Goal: Task Accomplishment & Management: Manage account settings

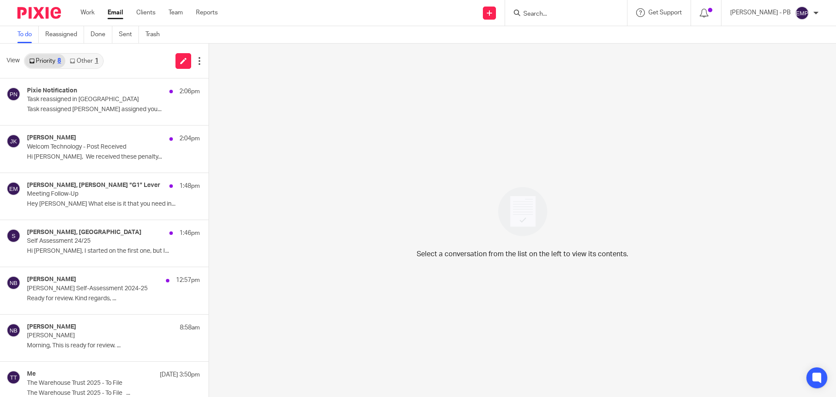
click at [551, 16] on input "Search" at bounding box center [561, 14] width 78 height 8
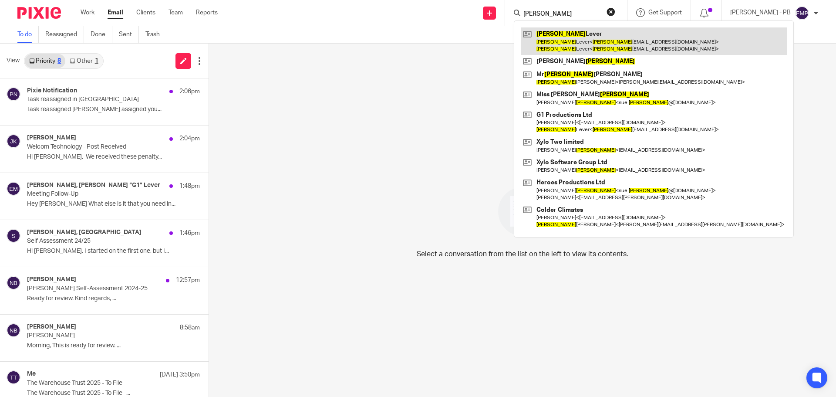
type input "george"
click at [591, 47] on link at bounding box center [654, 40] width 266 height 27
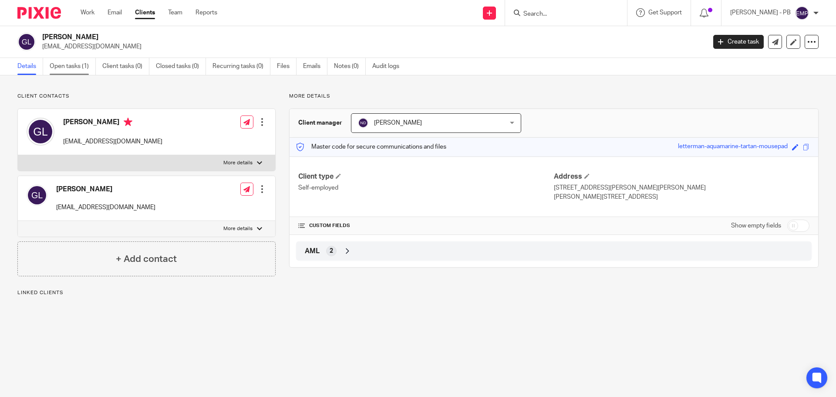
click at [80, 67] on link "Open tasks (1)" at bounding box center [73, 66] width 46 height 17
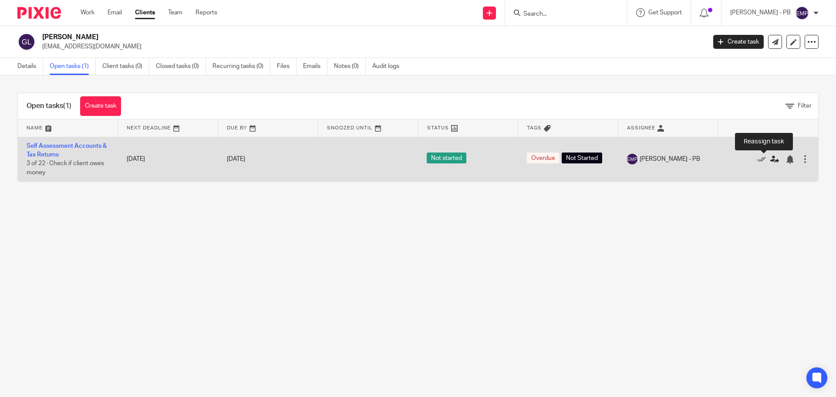
click at [770, 159] on icon at bounding box center [774, 159] width 9 height 9
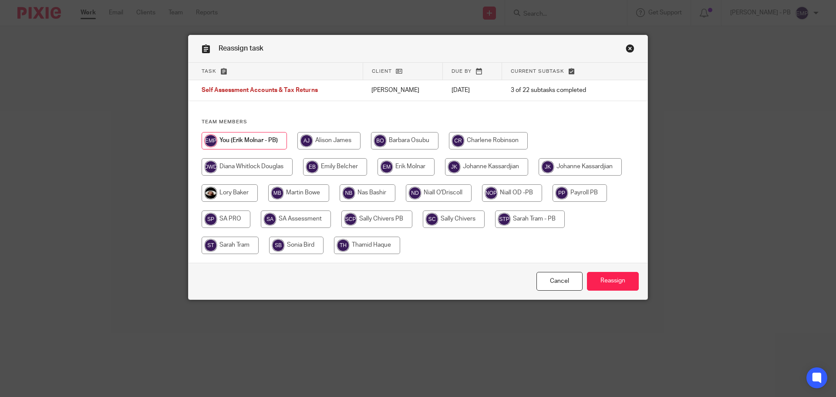
click at [292, 248] on input "radio" at bounding box center [296, 244] width 54 height 17
radio input "true"
click at [618, 286] on input "Reassign" at bounding box center [613, 281] width 52 height 19
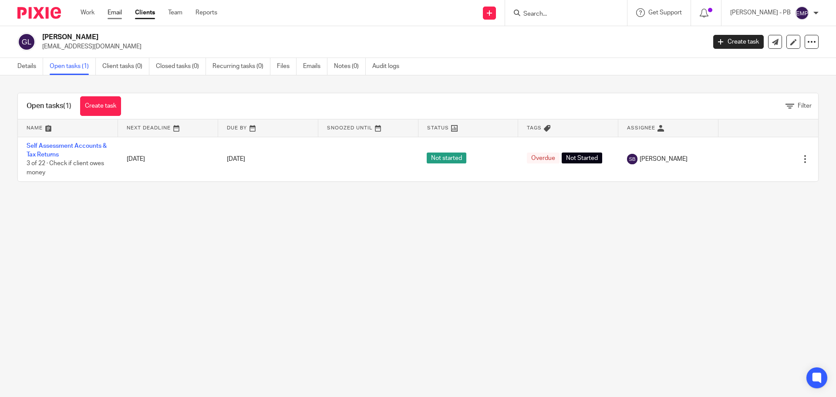
click at [113, 13] on link "Email" at bounding box center [115, 12] width 14 height 9
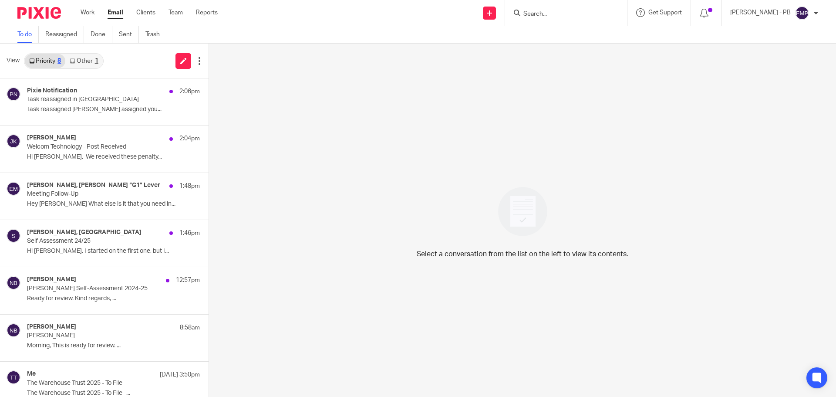
click at [86, 60] on link "Other 1" at bounding box center [83, 61] width 37 height 14
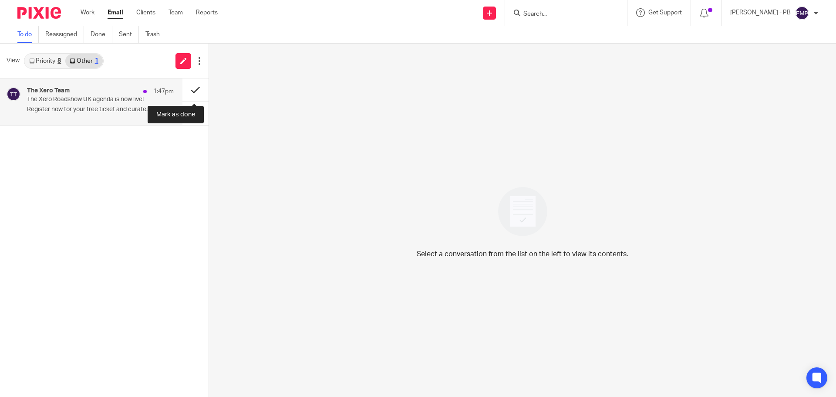
click at [197, 89] on button at bounding box center [195, 89] width 26 height 23
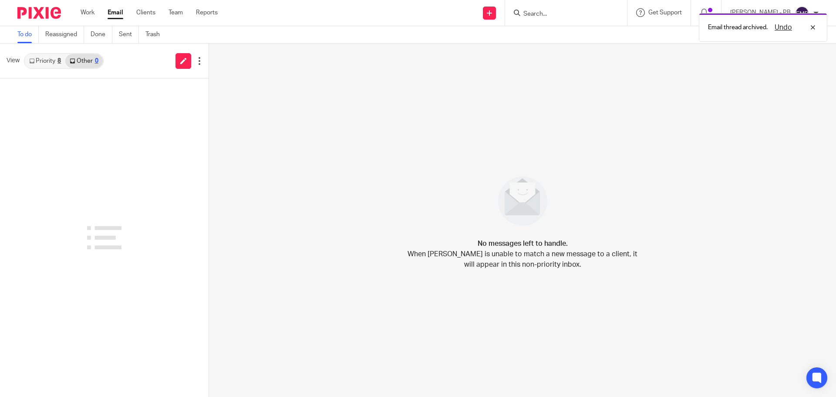
click at [39, 55] on link "Priority 8" at bounding box center [45, 61] width 40 height 14
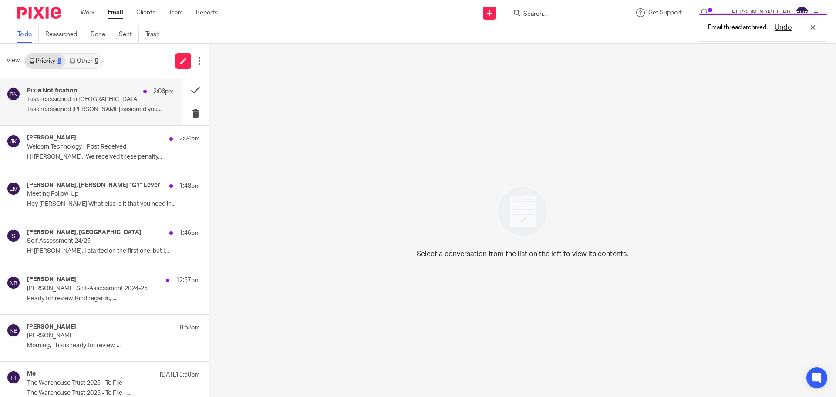
click at [118, 107] on p "Task reassigned Emily Belcher assigned you..." at bounding box center [100, 109] width 147 height 7
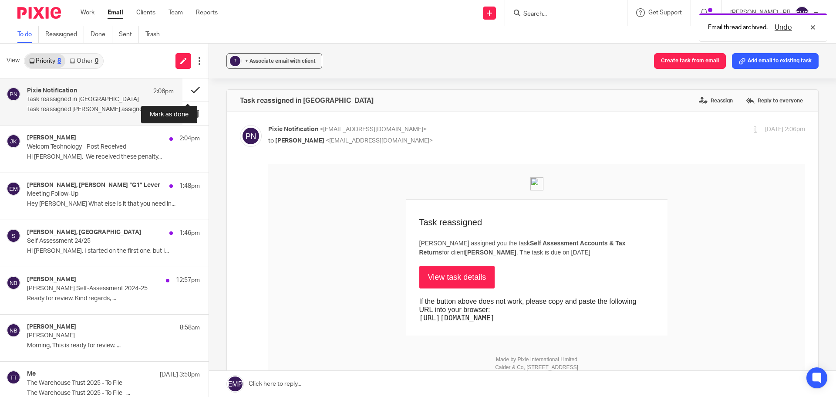
click at [190, 91] on button at bounding box center [195, 89] width 26 height 23
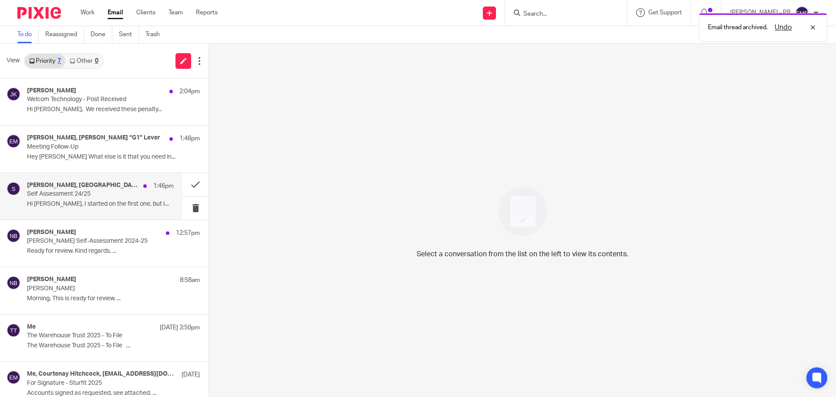
click at [103, 202] on p "Hi Niall, I started on the first one, but I..." at bounding box center [100, 203] width 147 height 7
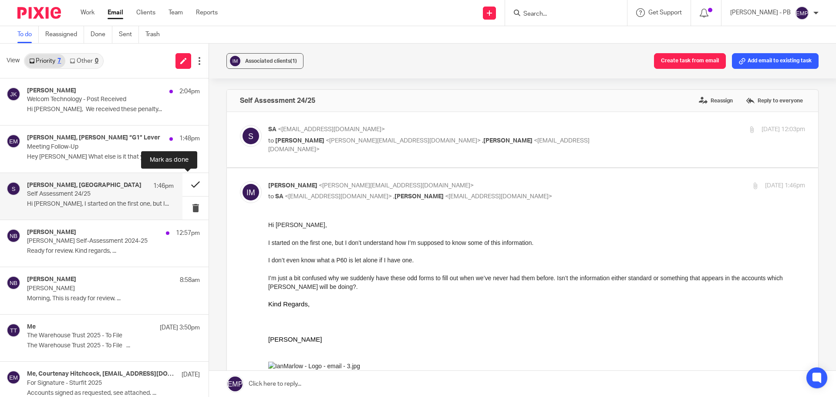
click at [185, 182] on button at bounding box center [195, 184] width 26 height 23
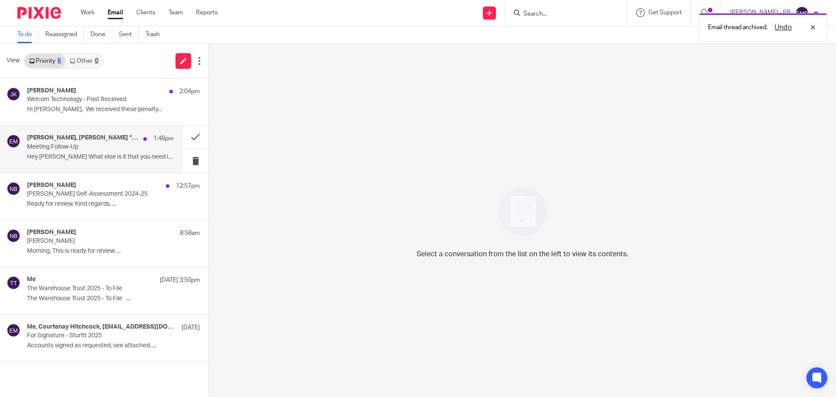
click at [71, 153] on p "Hey Erik What else is it that you need in..." at bounding box center [100, 156] width 147 height 7
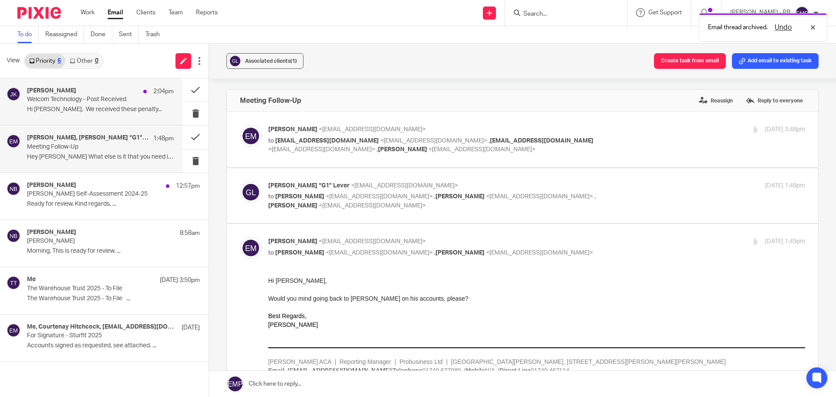
click at [89, 119] on div "Johanne Kassardjian 2:04pm Welcom Technology - Post Received Hi Erik, We receiv…" at bounding box center [91, 101] width 182 height 47
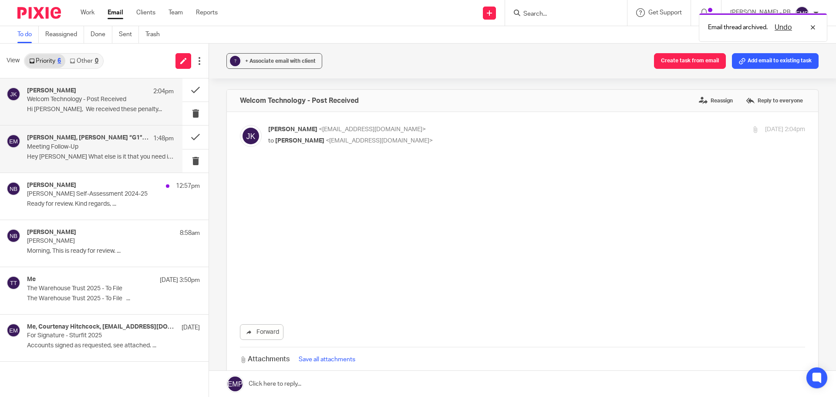
click at [89, 152] on div "Erik Molnar, George “G1” Lever 1:48pm Meeting Follow-Up Hey Erik What else is i…" at bounding box center [100, 148] width 147 height 29
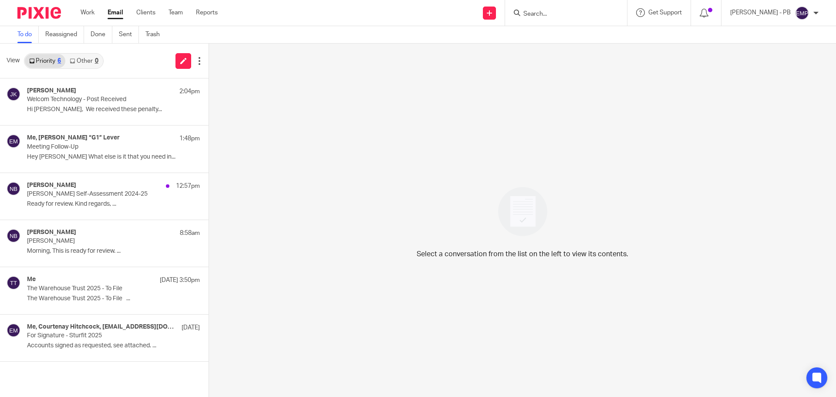
click at [114, 11] on link "Email" at bounding box center [116, 12] width 16 height 9
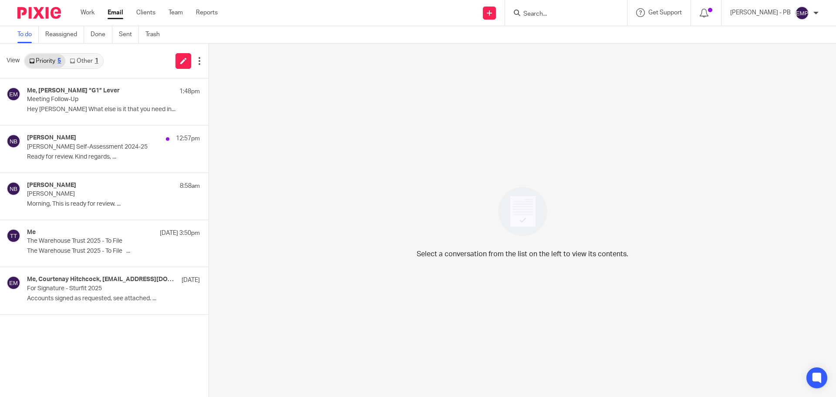
click at [77, 65] on link "Other 1" at bounding box center [83, 61] width 37 height 14
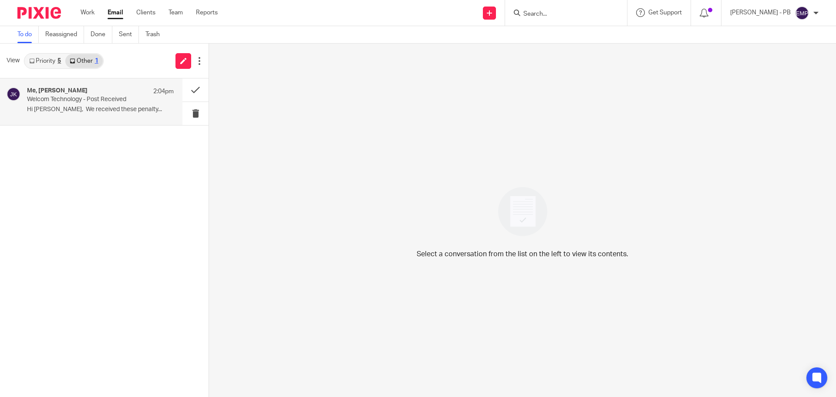
click at [121, 89] on div "Me, Johanne Kassardjian 2:04pm" at bounding box center [100, 91] width 147 height 9
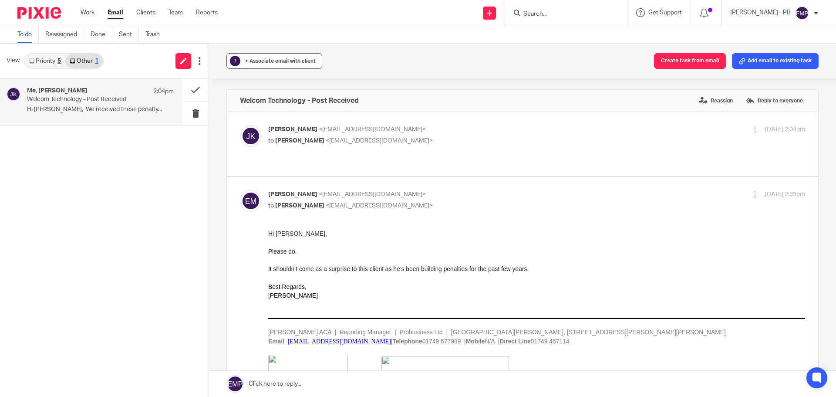
click at [252, 67] on button "? + Associate email with client" at bounding box center [274, 61] width 96 height 16
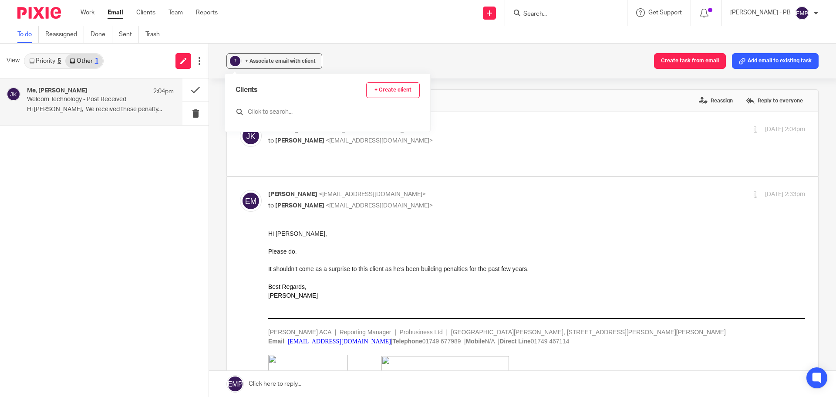
click at [266, 111] on input "text" at bounding box center [327, 112] width 184 height 9
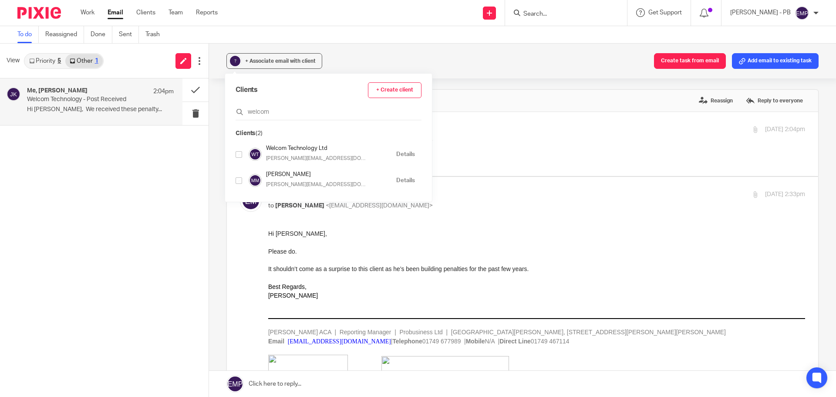
type input "welcom"
click at [233, 152] on div "Clients + Create client welcom Clients (2) Welcom Technology Ltd mike@welcomtec…" at bounding box center [328, 138] width 207 height 128
click at [236, 152] on input "checkbox" at bounding box center [238, 154] width 7 height 7
checkbox input "true"
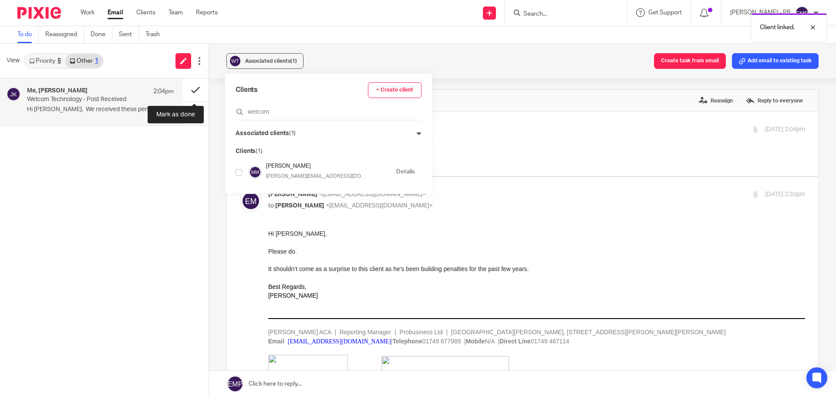
click at [196, 86] on button at bounding box center [195, 89] width 26 height 23
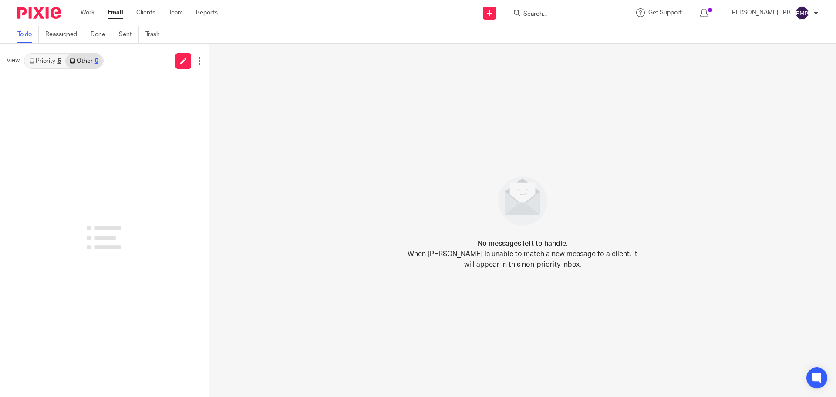
click at [41, 63] on link "Priority 5" at bounding box center [45, 61] width 40 height 14
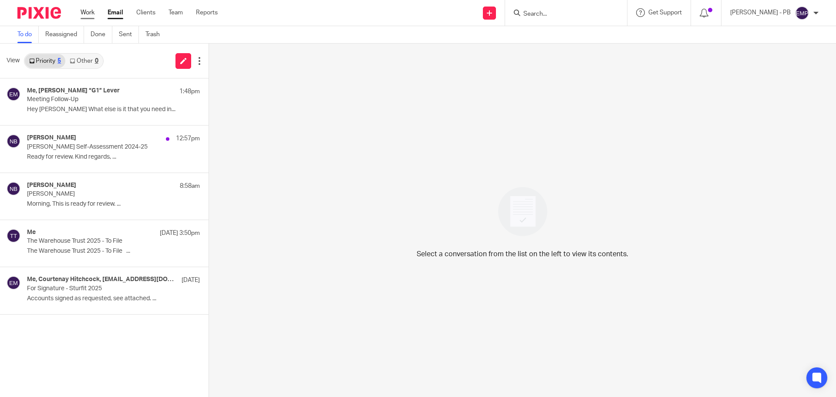
click at [85, 10] on link "Work" at bounding box center [88, 12] width 14 height 9
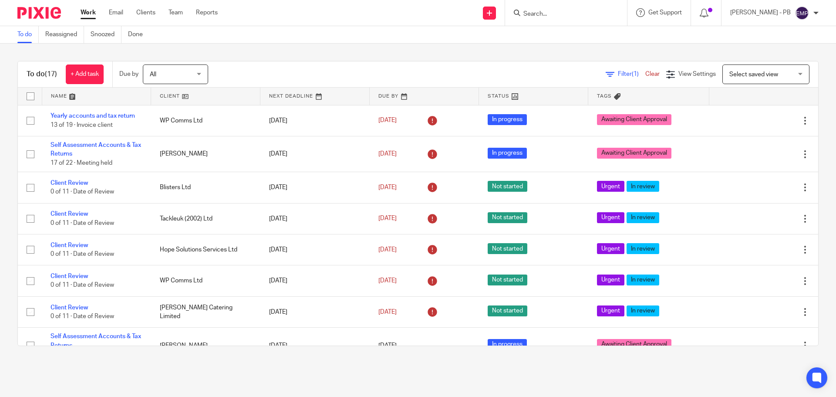
click at [750, 76] on span "Select saved view" at bounding box center [753, 74] width 49 height 6
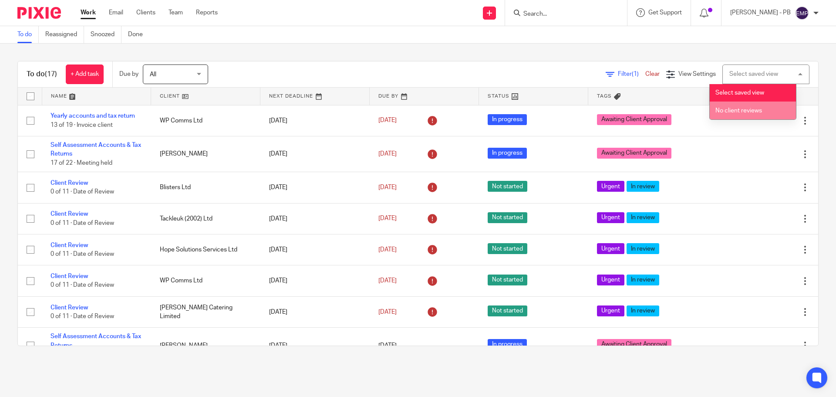
click at [737, 105] on li "No client reviews" at bounding box center [752, 110] width 86 height 18
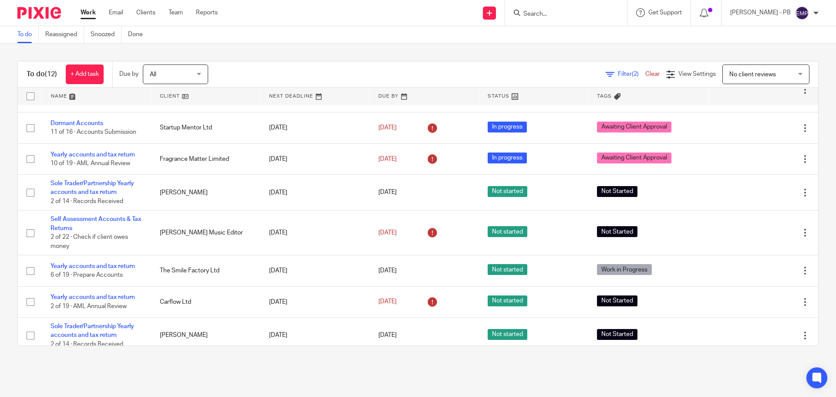
scroll to position [183, 0]
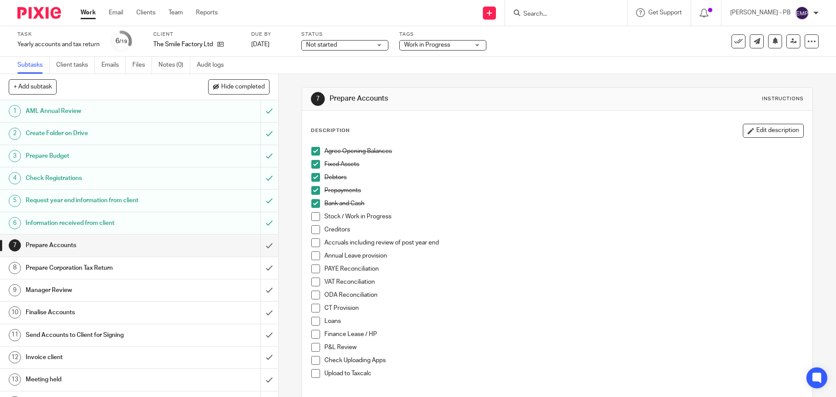
scroll to position [44, 0]
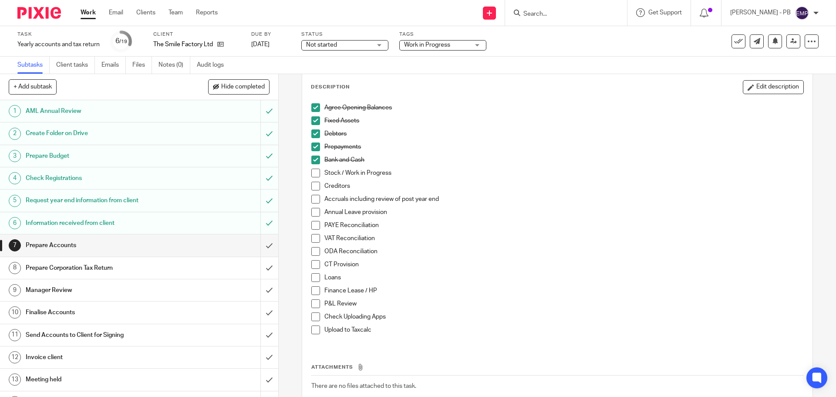
click at [314, 197] on span at bounding box center [315, 199] width 9 height 9
click at [316, 265] on span at bounding box center [315, 264] width 9 height 9
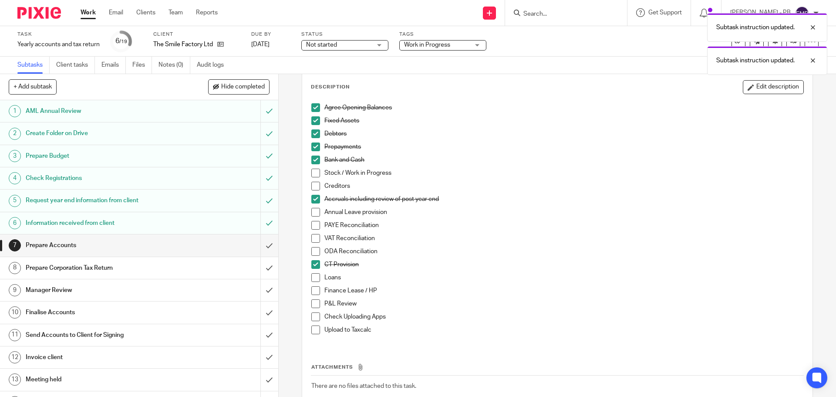
click at [315, 275] on span at bounding box center [315, 277] width 9 height 9
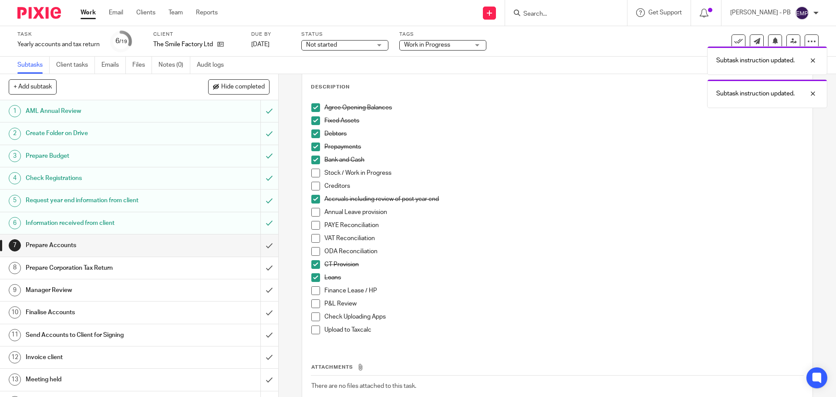
click at [314, 303] on span at bounding box center [315, 303] width 9 height 9
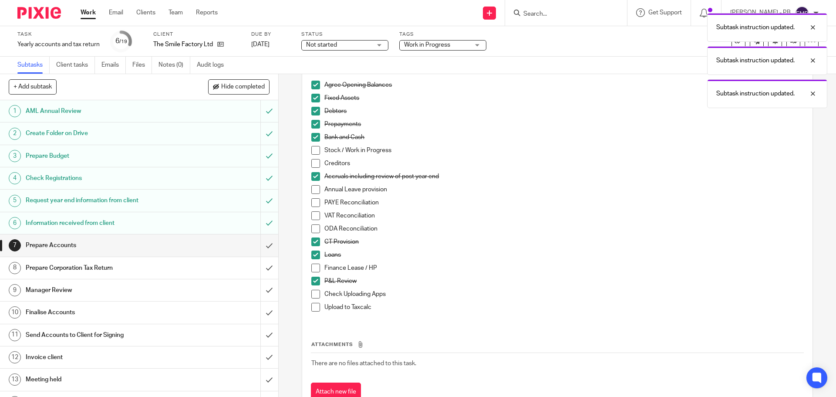
scroll to position [98, 0]
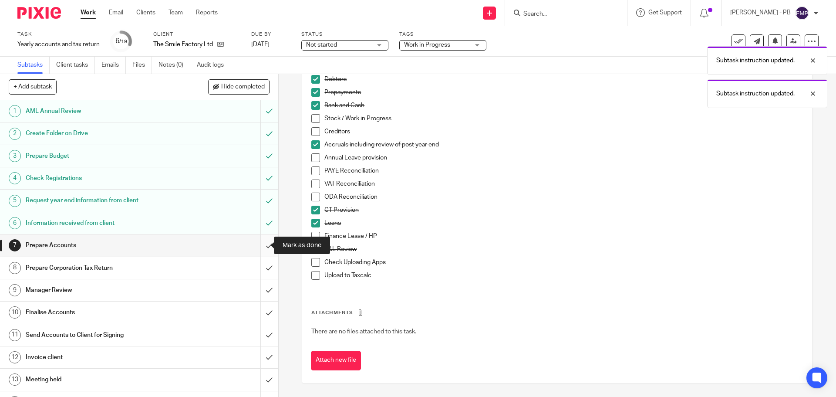
click at [260, 242] on input "submit" at bounding box center [139, 245] width 278 height 22
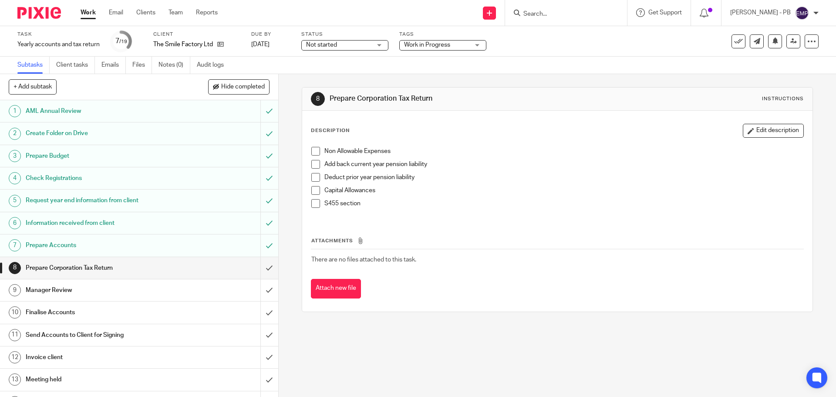
click at [349, 48] on span "Not started" at bounding box center [338, 44] width 65 height 9
click at [337, 75] on span "In progress" at bounding box center [323, 77] width 30 height 6
click at [432, 44] on span "Work in Progress" at bounding box center [427, 45] width 46 height 6
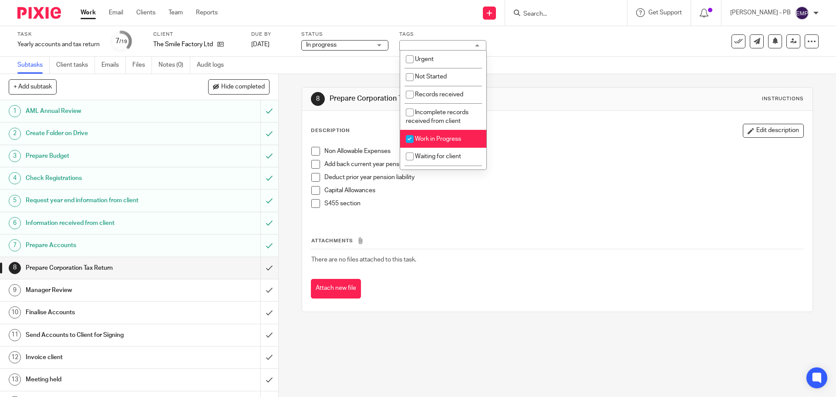
click at [434, 137] on span "Work in Progress" at bounding box center [438, 139] width 46 height 6
checkbox input "false"
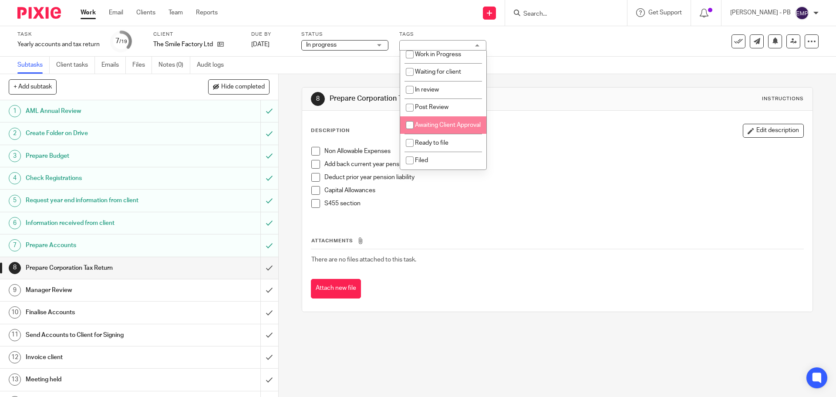
scroll to position [44, 0]
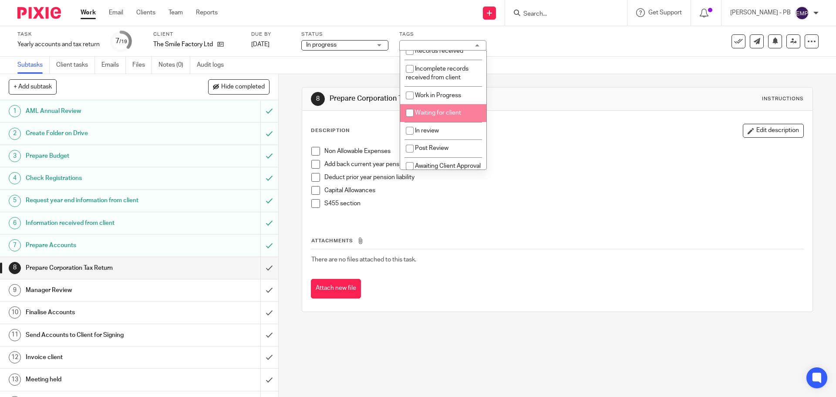
click at [450, 111] on span "Waiting for client" at bounding box center [438, 113] width 46 height 6
checkbox input "true"
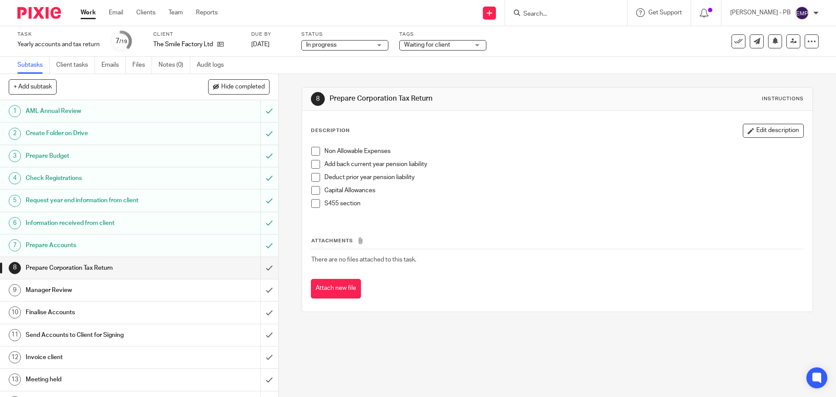
click at [295, 98] on div "8 Prepare Corporation Tax Return Instructions Description Edit description Non …" at bounding box center [557, 235] width 557 height 323
click at [91, 13] on link "Work" at bounding box center [88, 12] width 15 height 9
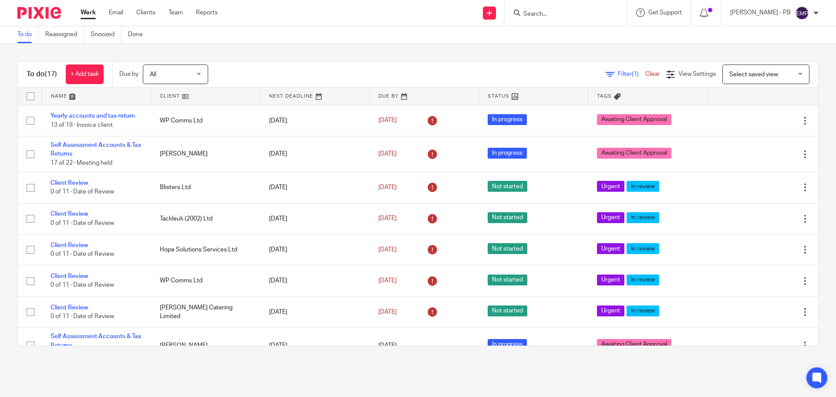
click at [777, 70] on span "Select saved view" at bounding box center [761, 74] width 64 height 18
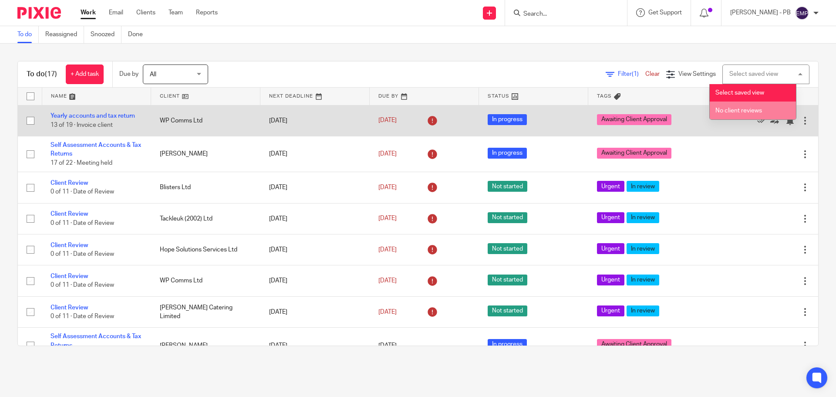
click at [747, 109] on span "No client reviews" at bounding box center [738, 111] width 47 height 6
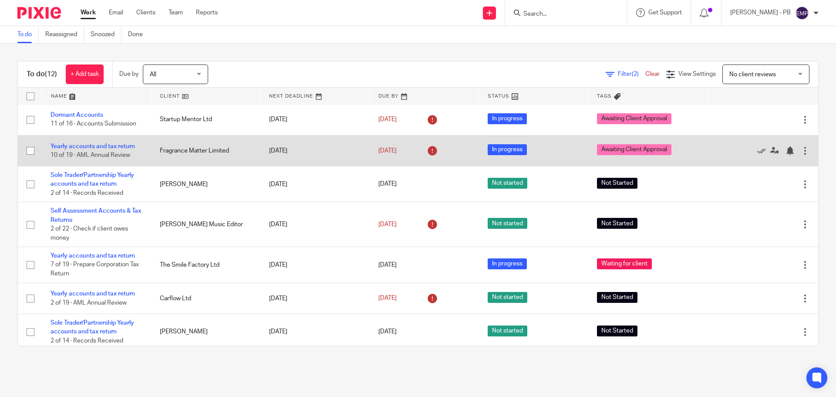
scroll to position [188, 0]
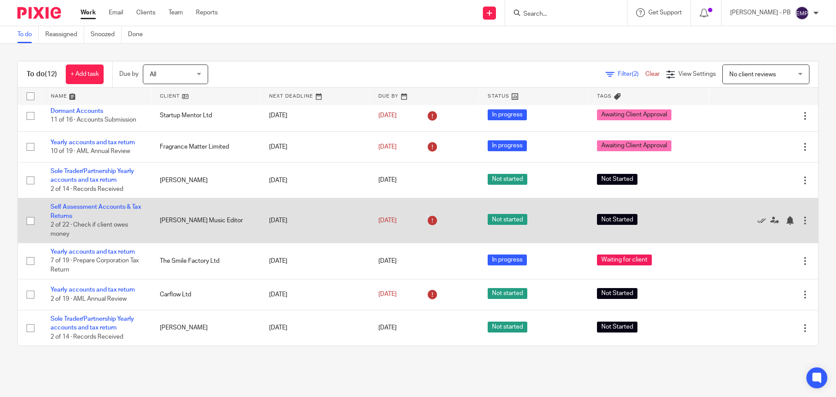
click at [425, 219] on icon at bounding box center [432, 220] width 14 height 14
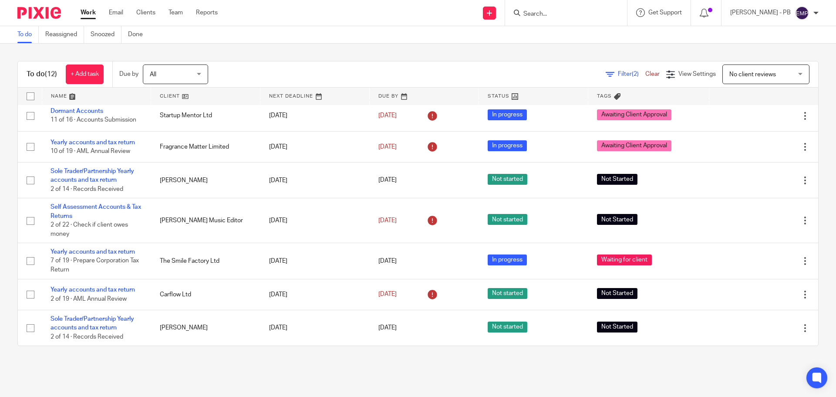
click at [559, 16] on input "Search" at bounding box center [561, 14] width 78 height 8
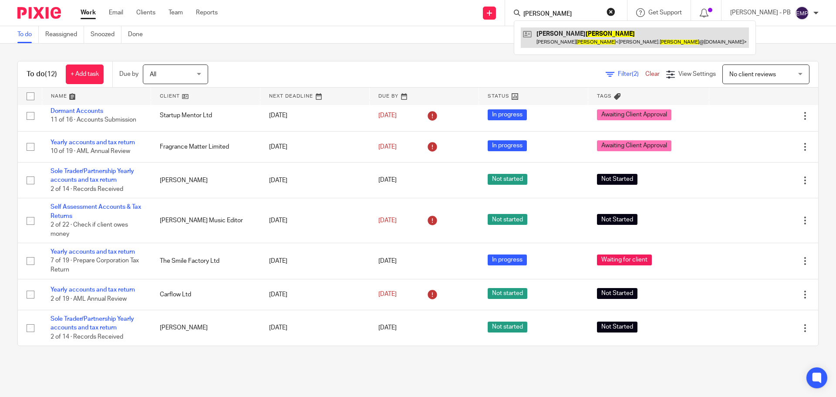
type input "panico"
click at [586, 42] on link at bounding box center [635, 37] width 228 height 20
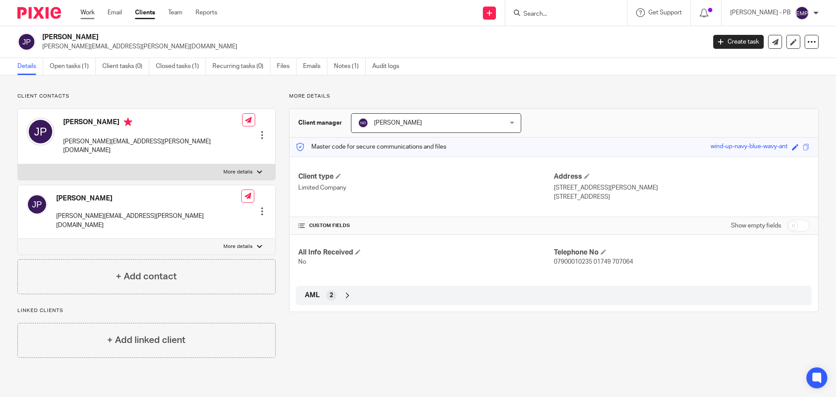
click at [84, 14] on link "Work" at bounding box center [88, 12] width 14 height 9
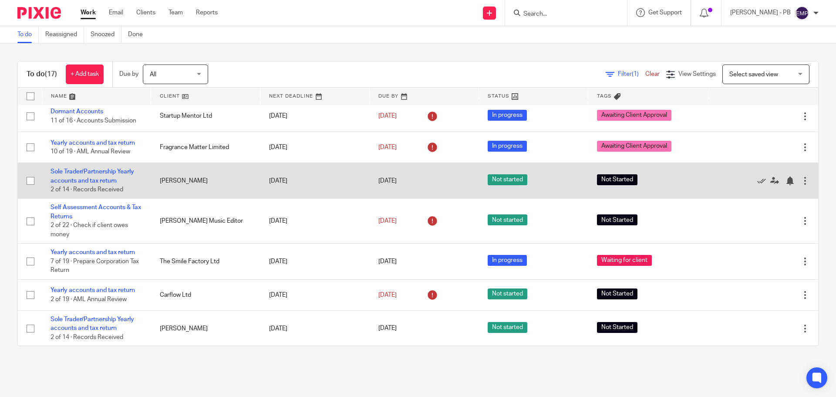
scroll to position [343, 0]
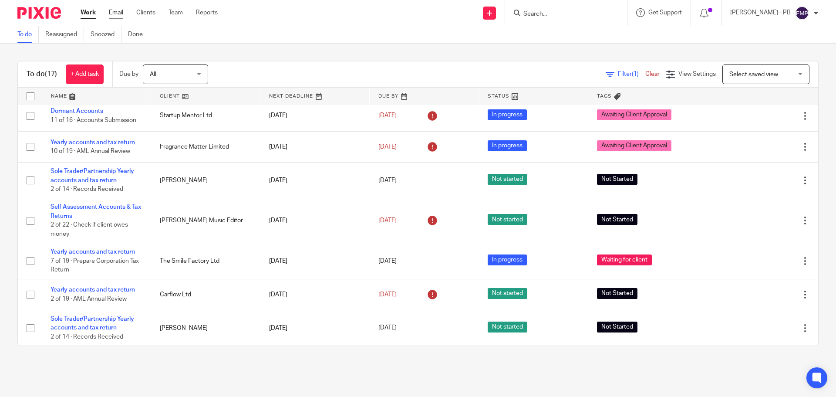
drag, startPoint x: 114, startPoint y: 13, endPoint x: 117, endPoint y: 17, distance: 4.6
click at [114, 13] on link "Email" at bounding box center [116, 12] width 14 height 9
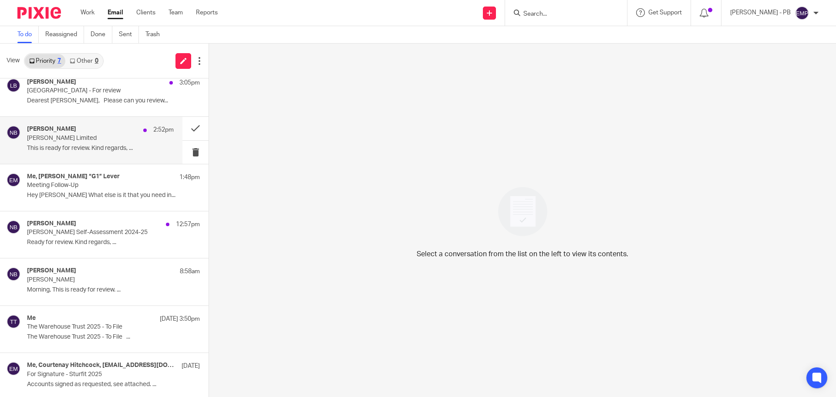
scroll to position [12, 0]
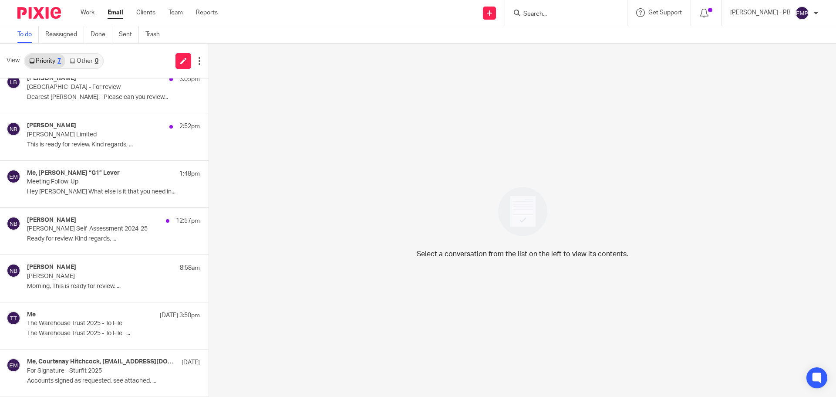
click at [577, 14] on input "Search" at bounding box center [561, 14] width 78 height 8
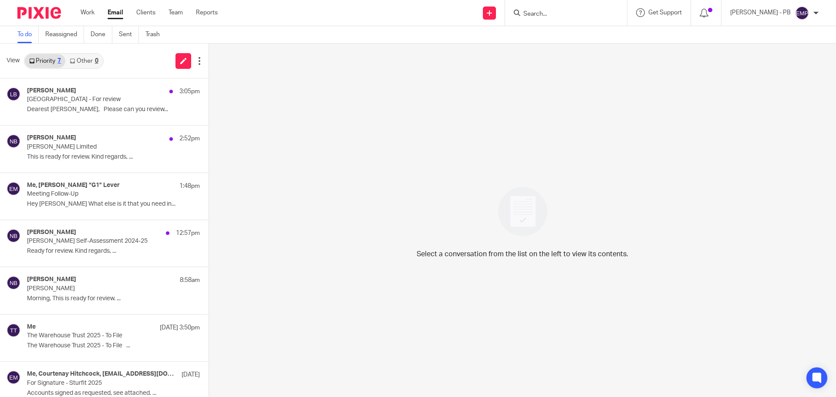
click at [110, 13] on link "Email" at bounding box center [116, 12] width 16 height 9
